Goal: Task Accomplishment & Management: Complete application form

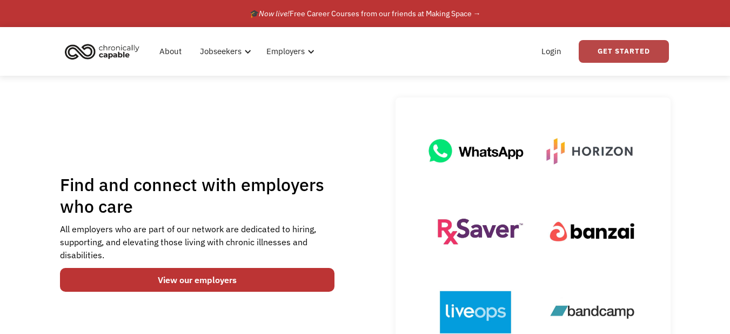
click at [632, 59] on link "Get Started" at bounding box center [624, 51] width 90 height 23
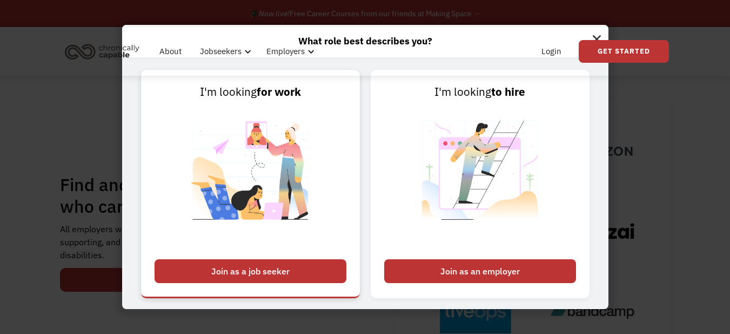
click at [279, 270] on div "Join as a job seeker" at bounding box center [251, 271] width 192 height 24
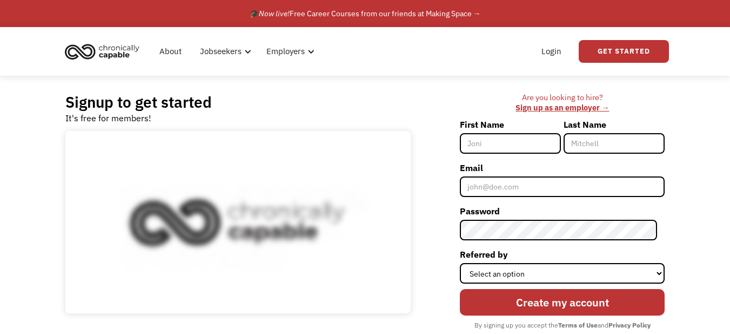
click at [507, 144] on input "First Name" at bounding box center [510, 143] width 101 height 21
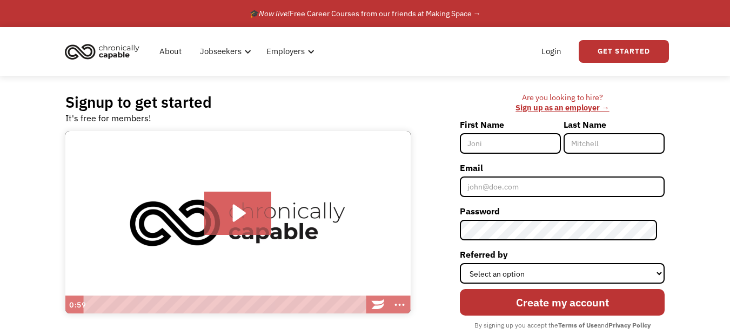
type input "[PERSON_NAME]"
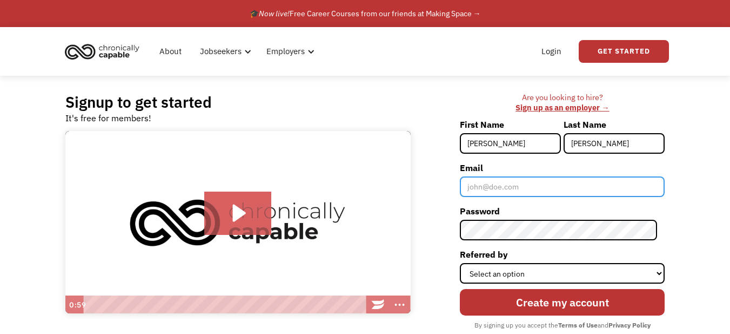
type input "[EMAIL_ADDRESS][DOMAIN_NAME]"
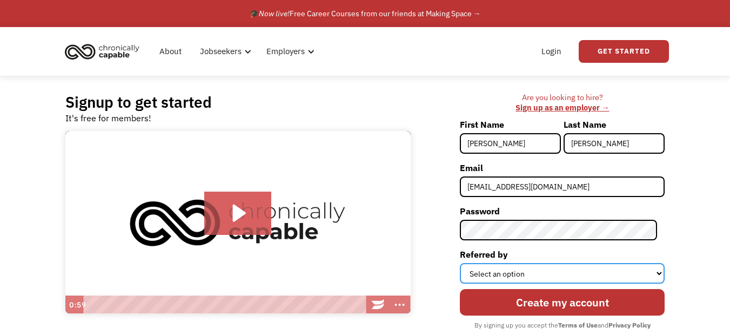
click at [563, 264] on select "Select an option Instagram Facebook Twitter Search Engine News Article Word of …" at bounding box center [562, 273] width 205 height 21
select select "Search Engine"
click at [468, 263] on select "Select an option Instagram Facebook Twitter Search Engine News Article Word of …" at bounding box center [562, 273] width 205 height 21
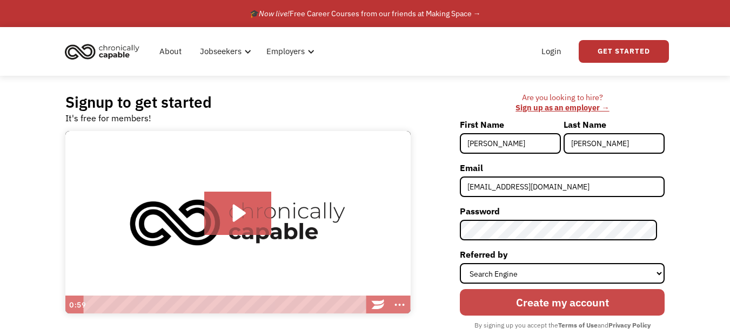
click at [603, 300] on input "Create my account" at bounding box center [562, 302] width 205 height 26
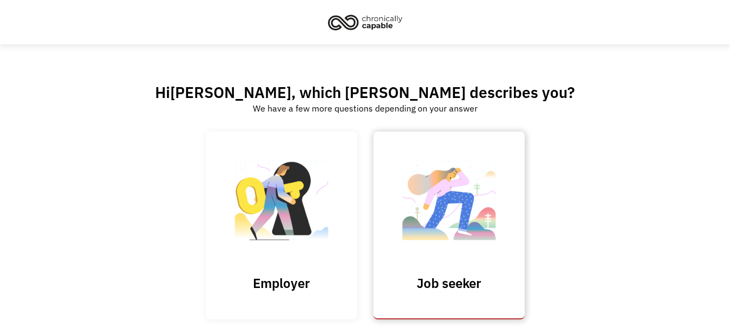
click at [454, 218] on img at bounding box center [449, 205] width 108 height 105
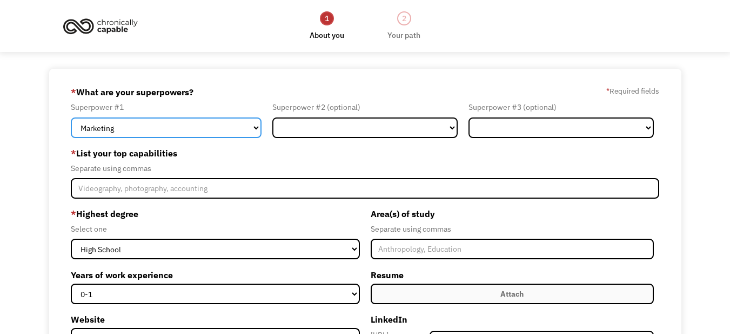
click at [244, 129] on select "Marketing Human Resources Finance Technology Operations Sales Industrial & Manu…" at bounding box center [166, 127] width 191 height 21
select select "Sales"
click at [71, 117] on select "Marketing Human Resources Finance Technology Operations Sales Industrial & Manu…" at bounding box center [166, 127] width 191 height 21
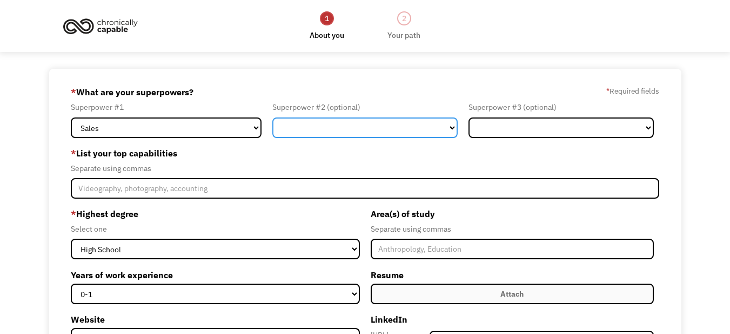
click at [352, 129] on select "Marketing Human Resources Finance Technology Operations Sales Industrial & Manu…" at bounding box center [364, 127] width 185 height 21
select select "Customer Service"
click at [272, 117] on select "Marketing Human Resources Finance Technology Operations Sales Industrial & Manu…" at bounding box center [364, 127] width 185 height 21
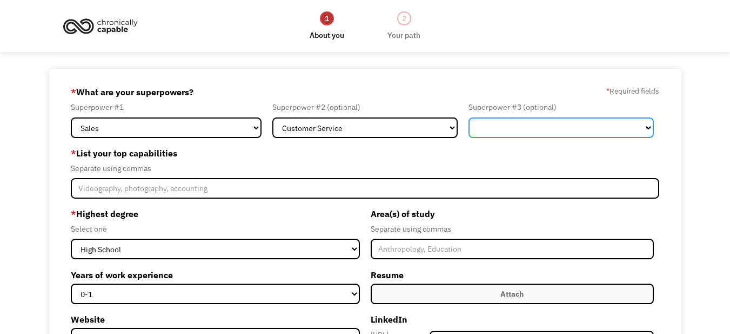
click at [537, 129] on select "Marketing Human Resources Finance Technology Operations Sales Industrial & Manu…" at bounding box center [561, 127] width 185 height 21
select select "Healthcare"
click at [469, 117] on select "Marketing Human Resources Finance Technology Operations Sales Industrial & Manu…" at bounding box center [561, 127] width 185 height 21
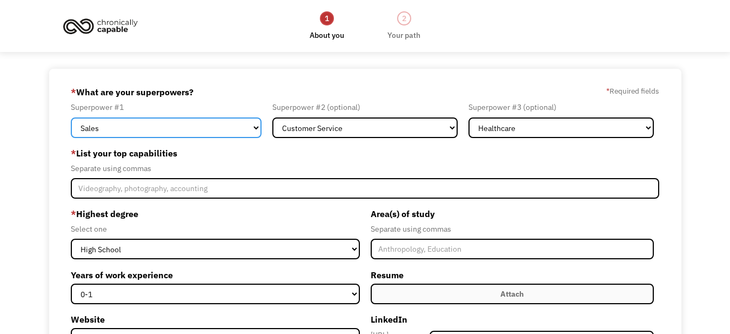
click at [244, 136] on select "Marketing Human Resources Finance Technology Operations Sales Industrial & Manu…" at bounding box center [166, 127] width 191 height 21
select select "Customer Service"
click at [71, 117] on select "Marketing Human Resources Finance Technology Operations Sales Industrial & Manu…" at bounding box center [166, 127] width 191 height 21
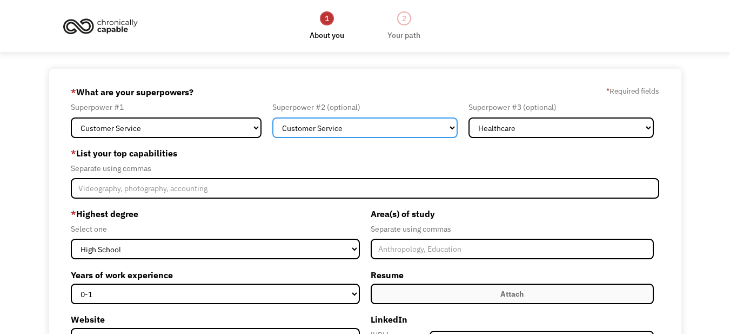
click at [343, 123] on select "Marketing Human Resources Finance Technology Operations Sales Industrial & Manu…" at bounding box center [364, 127] width 185 height 21
select select "Administration"
click at [272, 117] on select "Marketing Human Resources Finance Technology Operations Sales Industrial & Manu…" at bounding box center [364, 127] width 185 height 21
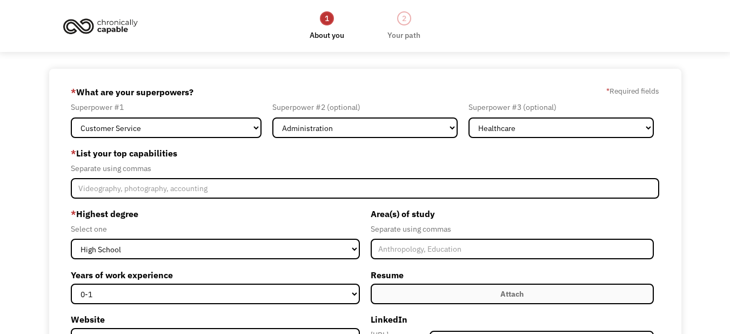
click at [437, 261] on div "Area(s) of study Separate using commas Resume Attach Uploading... fileuploaded.…" at bounding box center [512, 282] width 294 height 155
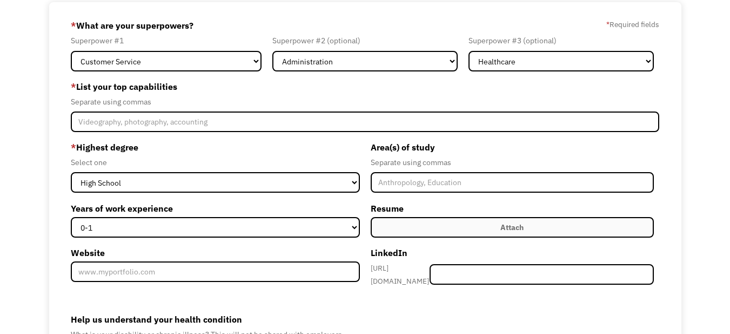
scroll to position [68, 0]
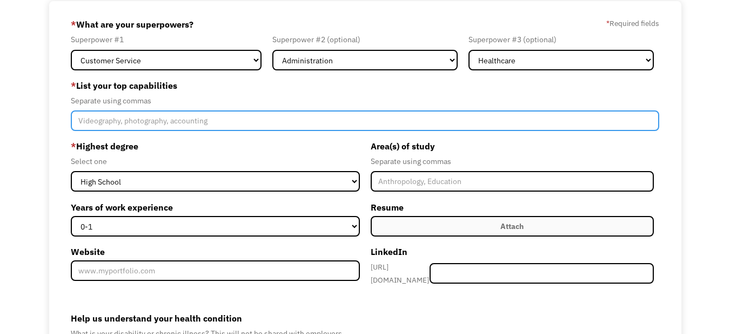
click at [102, 119] on input "Member-Create-Step1" at bounding box center [365, 120] width 589 height 21
type input "c"
type input "C"
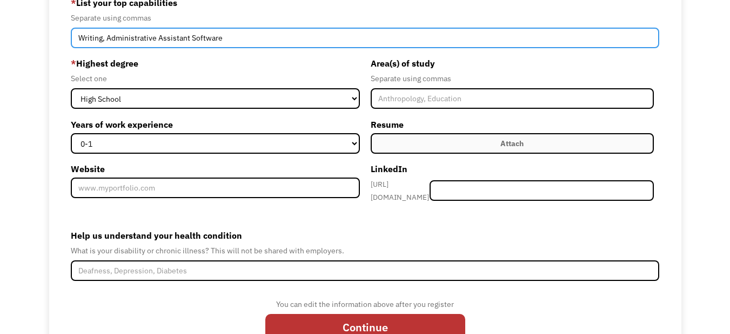
scroll to position [151, 0]
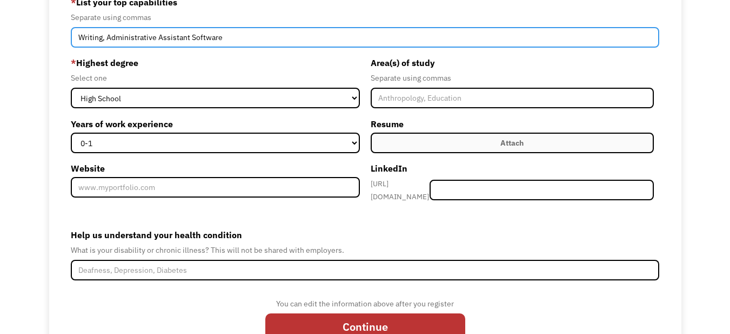
type input "Writing, Administrative Assistant Software"
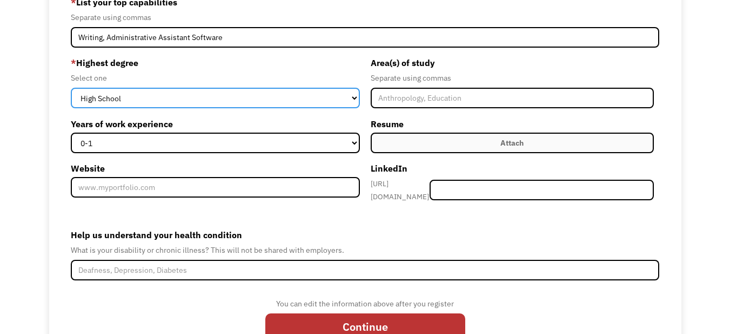
click at [319, 98] on select "High School Associates Bachelors Master's PhD" at bounding box center [215, 98] width 289 height 21
select select "associates"
click at [71, 88] on select "High School Associates Bachelors Master's PhD" at bounding box center [215, 98] width 289 height 21
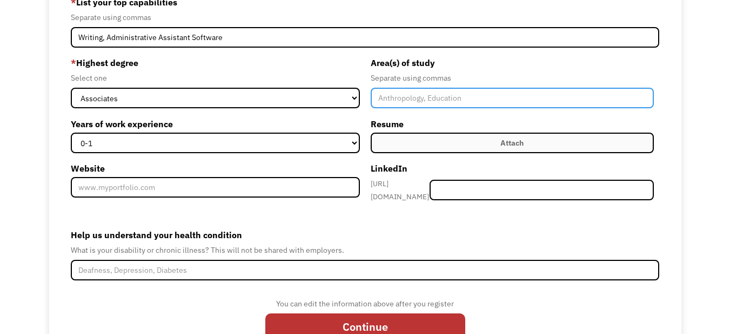
click at [417, 92] on input "Member-Create-Step1" at bounding box center [512, 98] width 283 height 21
type input "E"
type input "Elementary Education"
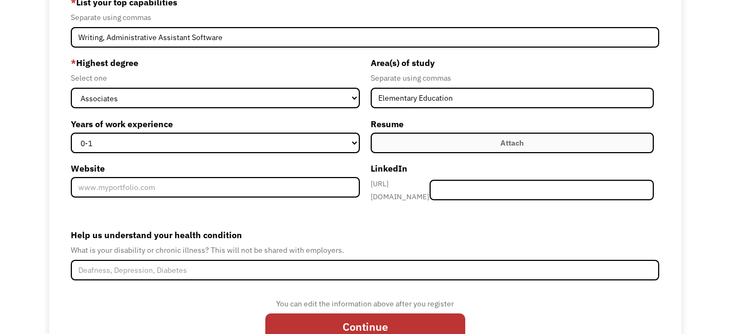
click at [462, 144] on label "Attach" at bounding box center [512, 142] width 283 height 21
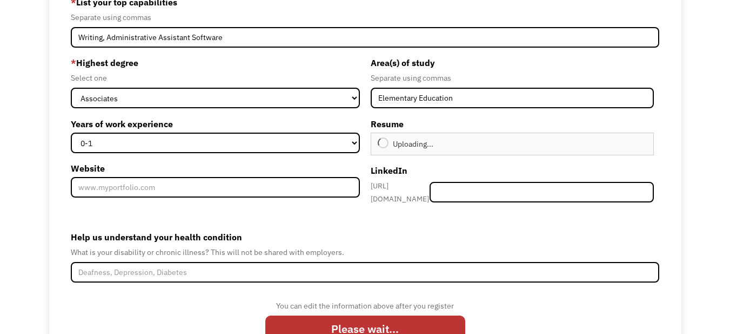
type input "Continue"
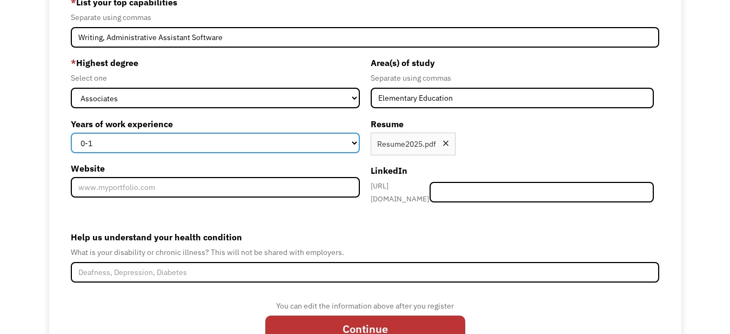
click at [170, 145] on select "0-1 2-4 5-10 11-15 15+" at bounding box center [215, 142] width 289 height 21
select select "5-10"
click at [71, 132] on select "0-1 2-4 5-10 11-15 15+" at bounding box center [215, 142] width 289 height 21
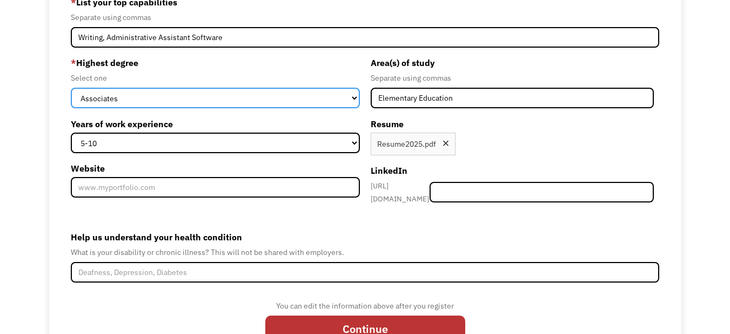
click at [283, 99] on select "High School Associates Bachelors Master's PhD" at bounding box center [215, 98] width 289 height 21
click at [315, 98] on select "High School Associates Bachelors Master's PhD" at bounding box center [215, 98] width 289 height 21
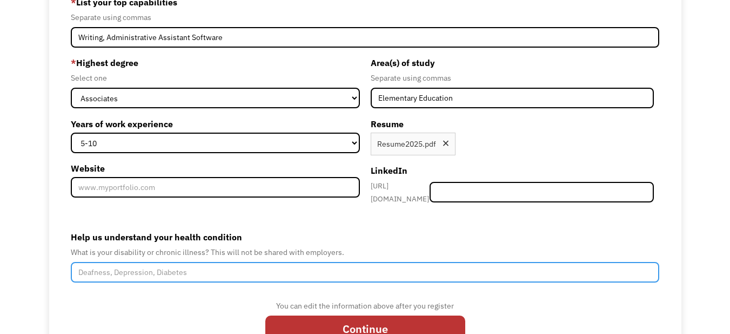
click at [385, 270] on input "Help us understand your health condition" at bounding box center [365, 272] width 589 height 21
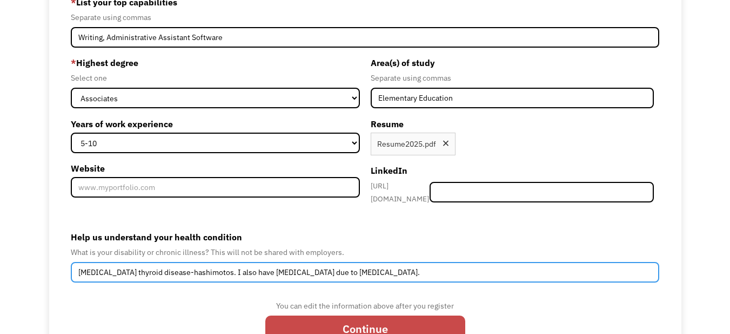
type input "Autoimmune thyroid disease-hashimotos. I also have chronic pain due to scoliosi…"
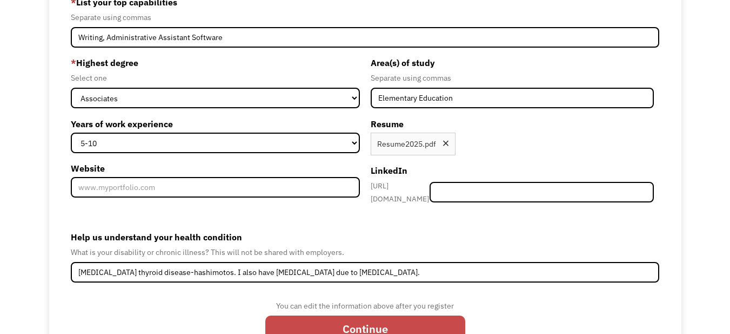
click at [376, 315] on input "Continue" at bounding box center [365, 328] width 200 height 26
type input "Please wait..."
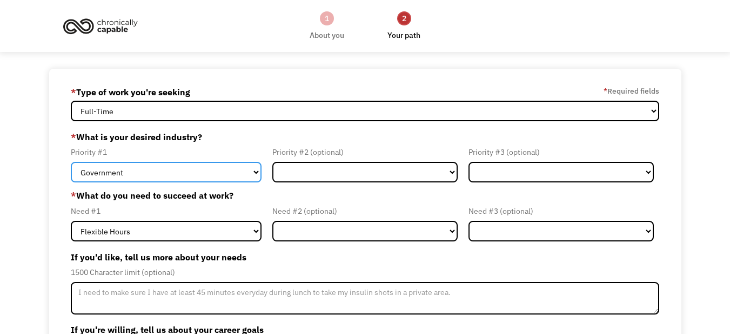
click at [149, 179] on select "Government Finance & Insurance Health & Social Care Tech & Engineering Creative…" at bounding box center [166, 172] width 191 height 21
select select "Administrative"
click at [71, 162] on select "Government Finance & Insurance Health & Social Care Tech & Engineering Creative…" at bounding box center [166, 172] width 191 height 21
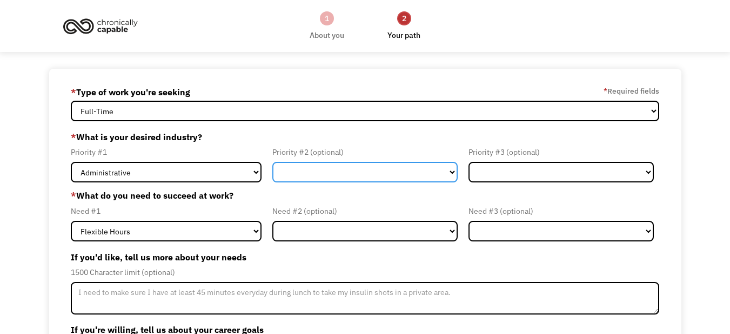
click at [337, 172] on select "Government Finance & Insurance Health & Social Care Tech & Engineering Creative…" at bounding box center [364, 172] width 185 height 21
select select "Health & Social Care"
click at [272, 162] on select "Government Finance & Insurance Health & Social Care Tech & Engineering Creative…" at bounding box center [364, 172] width 185 height 21
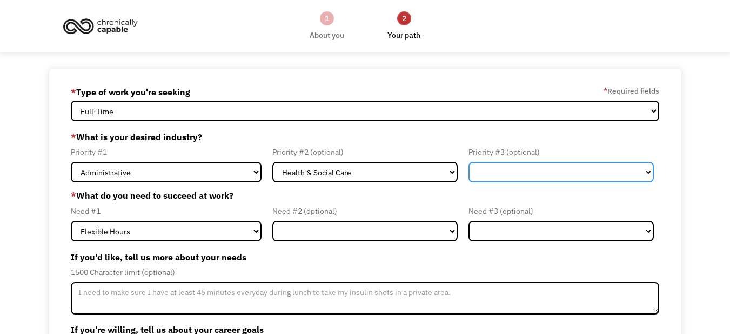
click at [524, 172] on select "Government Finance & Insurance Health & Social Care Tech & Engineering Creative…" at bounding box center [561, 172] width 185 height 21
select select "Creative & Design"
click at [469, 162] on select "Government Finance & Insurance Health & Social Care Tech & Engineering Creative…" at bounding box center [561, 172] width 185 height 21
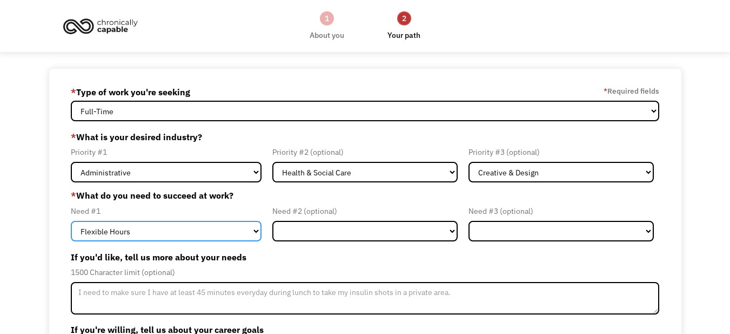
click at [202, 221] on select "Flexible Hours Remote Work Service Animal On-site Accommodations Visual Support…" at bounding box center [166, 231] width 191 height 21
select select "Remote Work"
click at [71, 221] on select "Flexible Hours Remote Work Service Animal On-site Accommodations Visual Support…" at bounding box center [166, 231] width 191 height 21
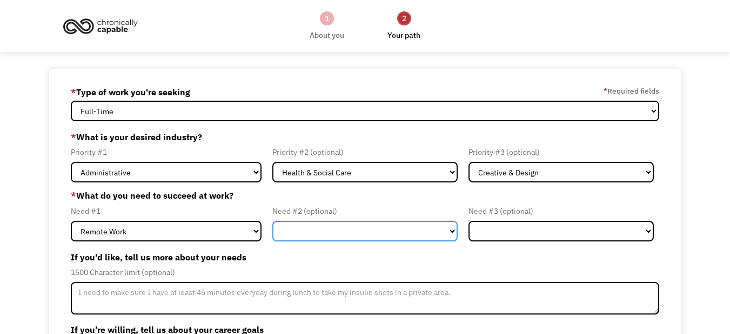
click at [371, 234] on select "Flexible Hours Remote Work Service Animal On-site Accommodations Visual Support…" at bounding box center [364, 231] width 185 height 21
select select "Flexible Hours"
click at [272, 221] on select "Flexible Hours Remote Work Service Animal On-site Accommodations Visual Support…" at bounding box center [364, 231] width 185 height 21
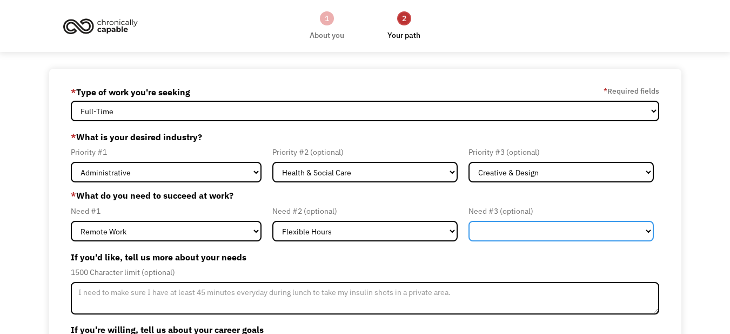
click at [609, 227] on select "Flexible Hours Remote Work Service Animal On-site Accommodations Visual Support…" at bounding box center [561, 231] width 185 height 21
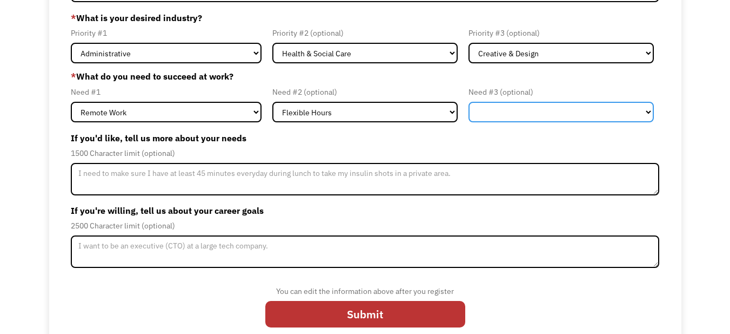
scroll to position [134, 0]
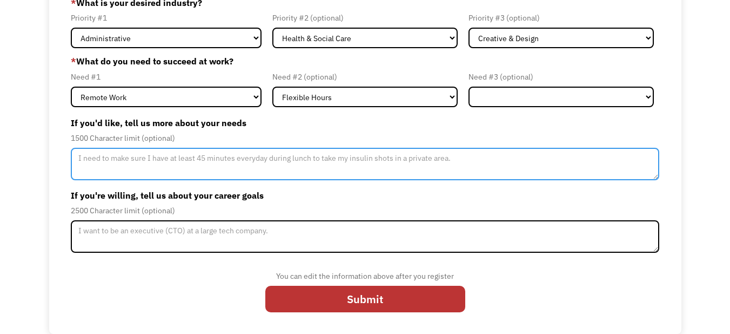
click at [205, 167] on textarea "Member-Update-Form-Step2" at bounding box center [365, 164] width 589 height 32
type textarea "I"
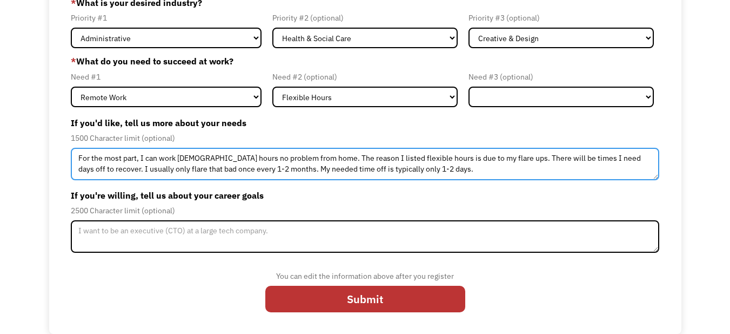
type textarea "For the most part, I can work full time hours no problem from home. The reason …"
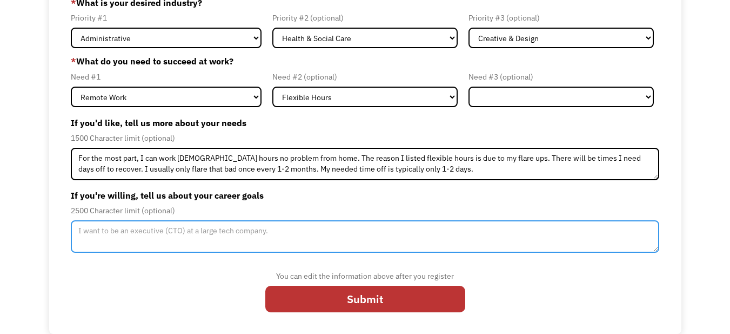
click at [199, 242] on textarea "Member-Update-Form-Step2" at bounding box center [365, 236] width 589 height 32
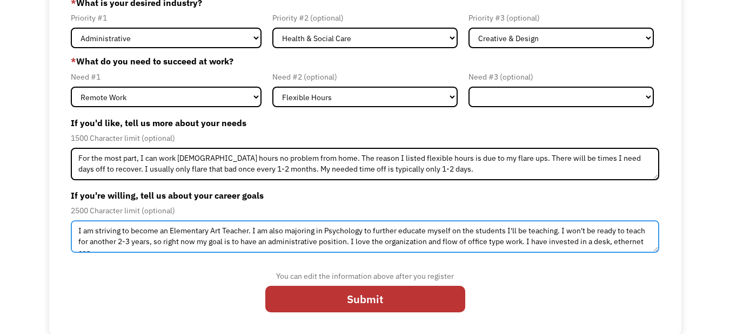
scroll to position [6, 0]
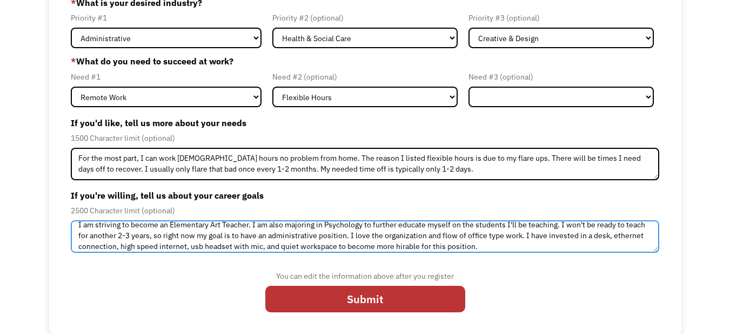
click at [523, 251] on textarea "I am striving to become an Elementary Art Teacher. I am also majoring in Psycho…" at bounding box center [365, 236] width 589 height 32
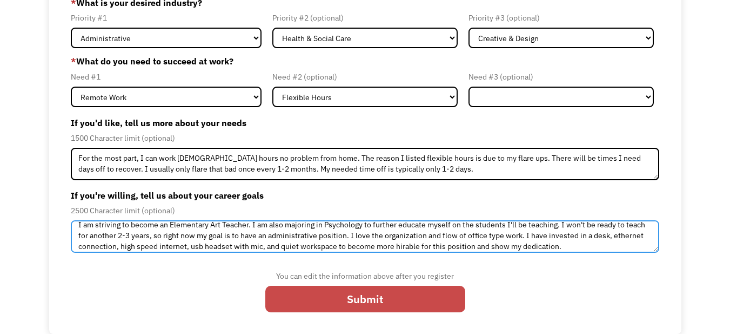
type textarea "I am striving to become an Elementary Art Teacher. I am also majoring in Psycho…"
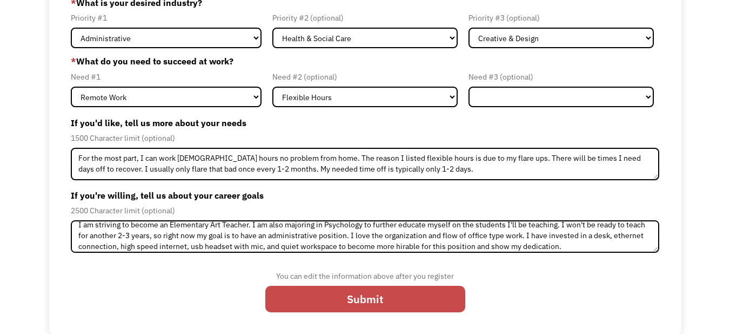
click at [369, 293] on input "Submit" at bounding box center [365, 298] width 200 height 26
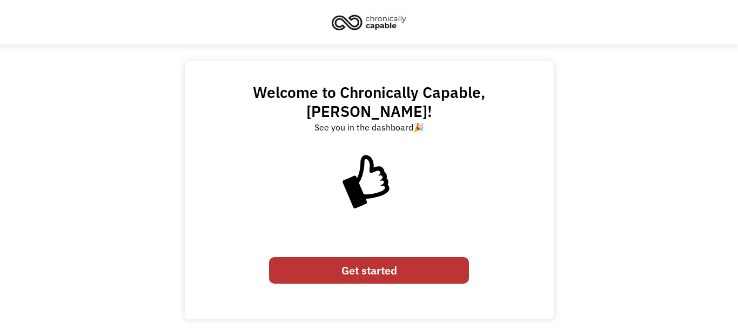
click at [384, 257] on link "Get started" at bounding box center [369, 270] width 200 height 26
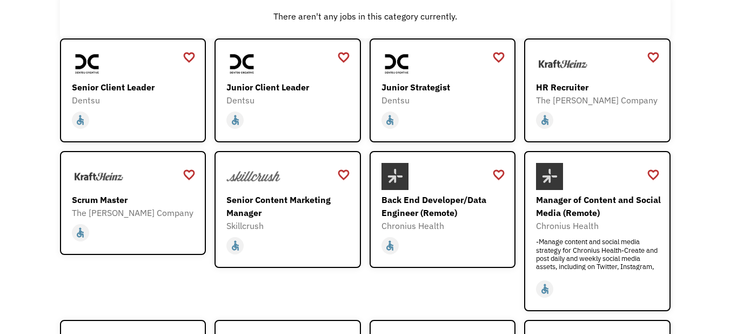
scroll to position [151, 0]
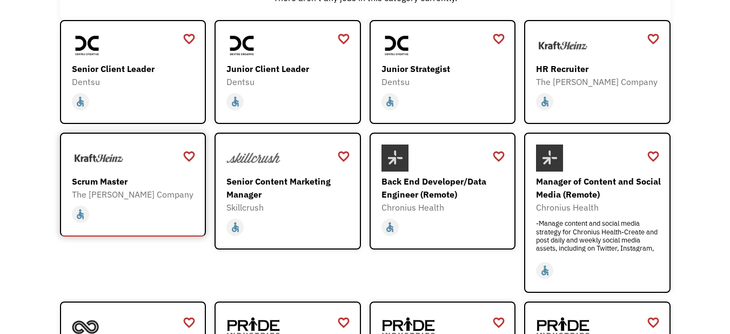
click at [98, 181] on div "Scrum Master" at bounding box center [134, 181] width 125 height 13
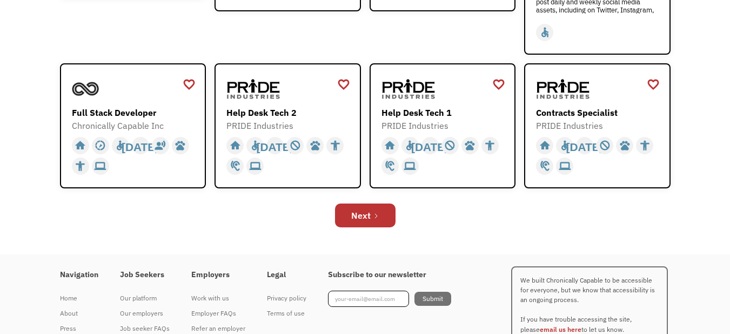
scroll to position [411, 0]
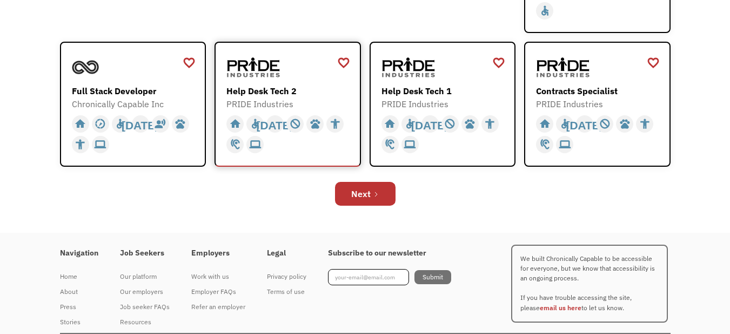
click at [262, 90] on div "Help Desk Tech 2" at bounding box center [289, 90] width 125 height 13
click at [433, 92] on div "Help Desk Tech 1" at bounding box center [444, 90] width 125 height 13
click at [560, 88] on div "Contracts Specialist" at bounding box center [598, 90] width 125 height 13
click at [372, 182] on link "Next" at bounding box center [365, 194] width 61 height 24
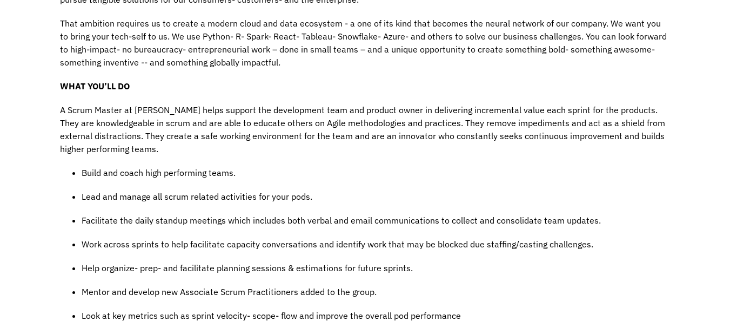
scroll to position [432, 0]
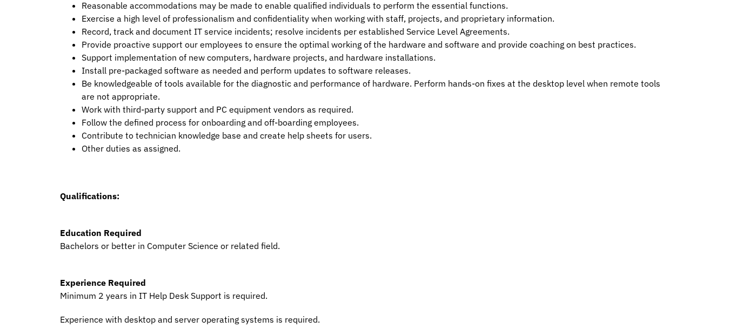
scroll to position [368, 0]
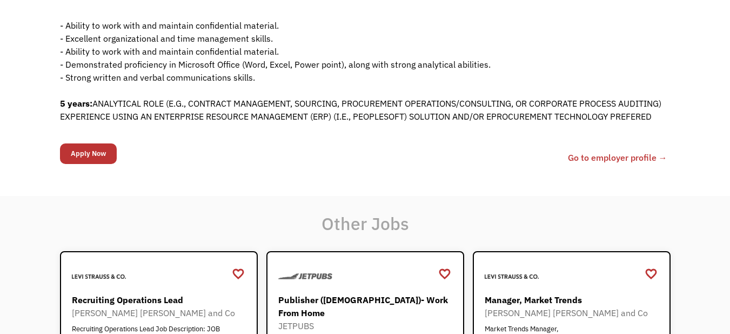
scroll to position [519, 0]
click at [88, 162] on input "Apply Now" at bounding box center [88, 153] width 57 height 21
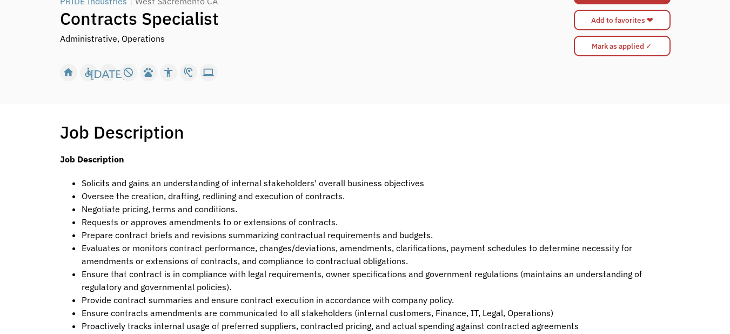
scroll to position [0, 0]
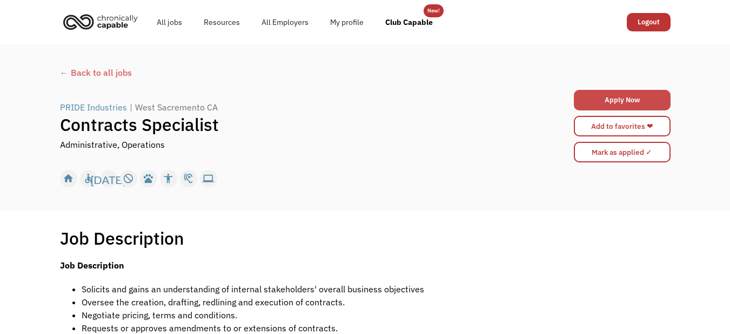
click at [628, 95] on link "Apply Now" at bounding box center [622, 100] width 97 height 21
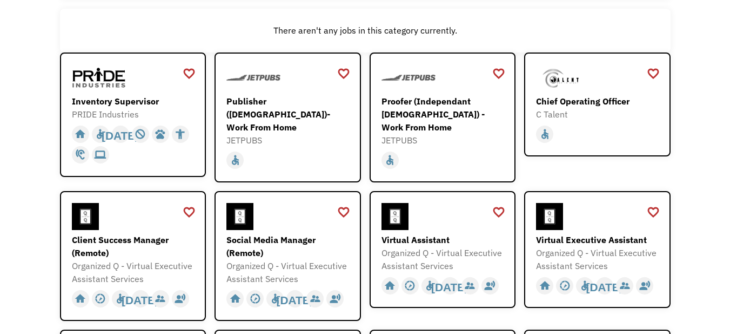
scroll to position [143, 0]
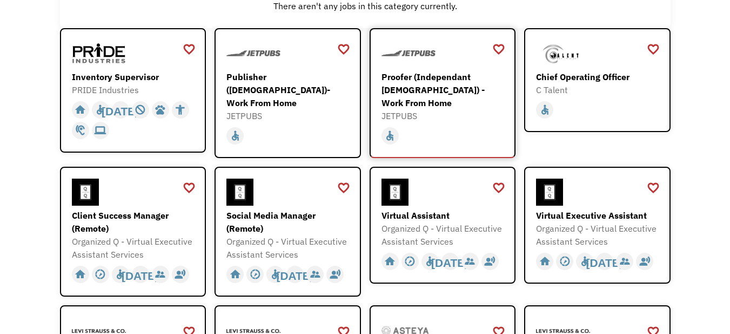
click at [428, 74] on div "Proofer (Independant [DEMOGRAPHIC_DATA]) - Work From Home" at bounding box center [444, 89] width 125 height 39
click at [615, 209] on div "Virtual Executive Assistant" at bounding box center [598, 215] width 125 height 13
click at [437, 214] on div "Virtual Assistant" at bounding box center [444, 215] width 125 height 13
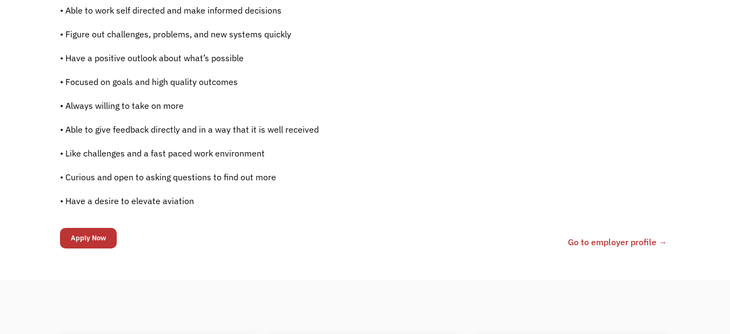
scroll to position [778, 0]
click at [93, 235] on input "Apply Now" at bounding box center [88, 237] width 57 height 21
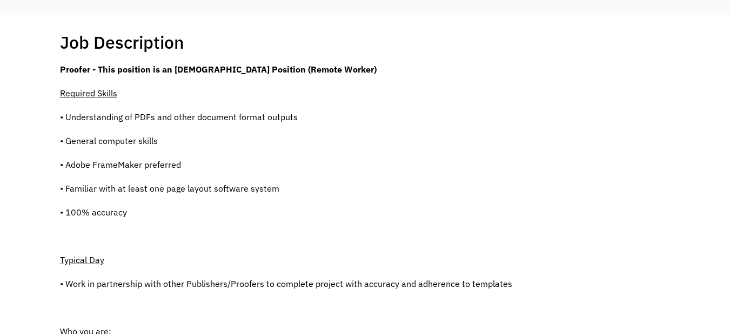
scroll to position [0, 0]
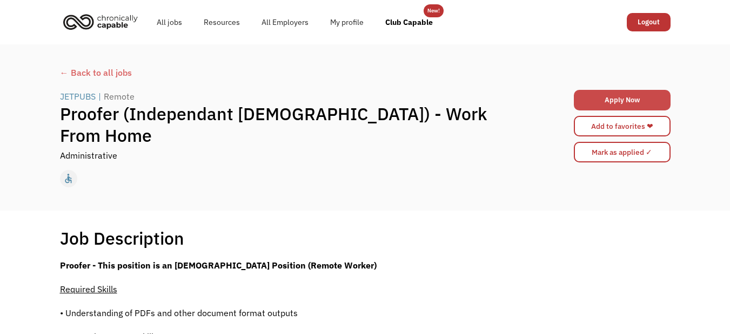
click at [615, 103] on link "Apply Now" at bounding box center [622, 100] width 97 height 21
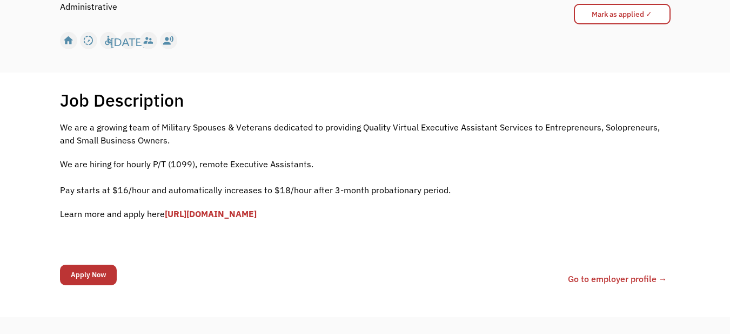
scroll to position [175, 0]
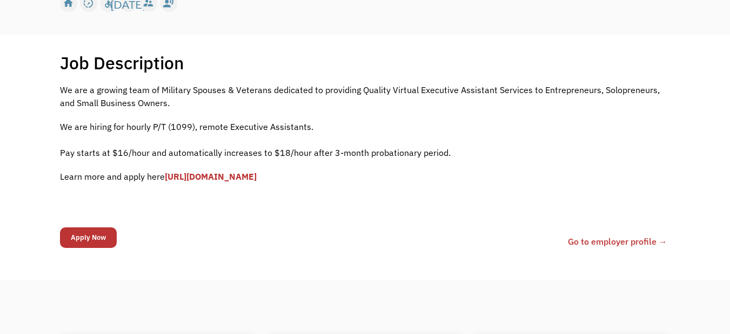
click at [0, 200] on div "Job Description Filter using keywords Search We are a growing team of Military …" at bounding box center [365, 157] width 730 height 245
drag, startPoint x: 0, startPoint y: 200, endPoint x: 18, endPoint y: 212, distance: 22.2
click at [18, 212] on div "Job Description Filter using keywords Search We are a growing team of Military …" at bounding box center [365, 157] width 730 height 245
click at [98, 238] on input "Apply Now" at bounding box center [88, 237] width 57 height 21
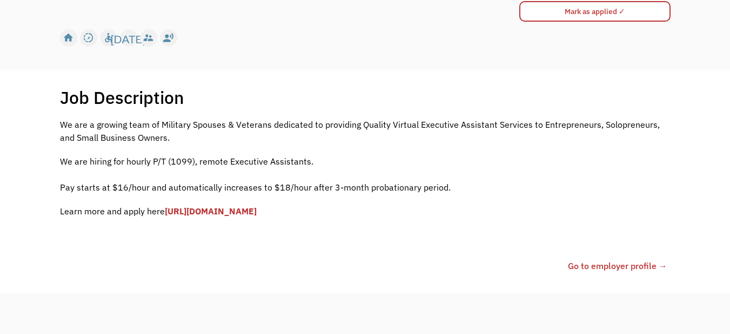
scroll to position [210, 0]
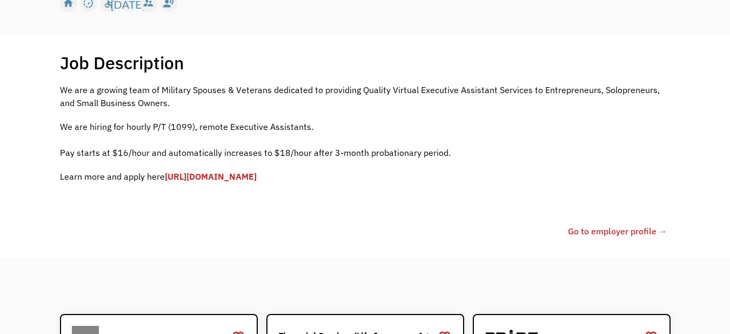
click at [191, 174] on link "[URL][DOMAIN_NAME]" at bounding box center [211, 176] width 92 height 11
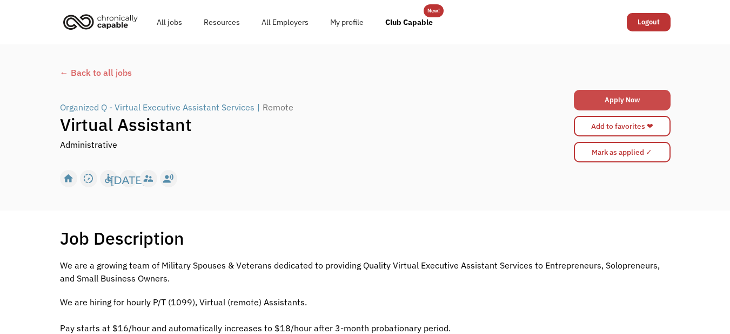
click at [601, 94] on link "Apply Now" at bounding box center [622, 100] width 97 height 21
